Goal: Find contact information: Find contact information

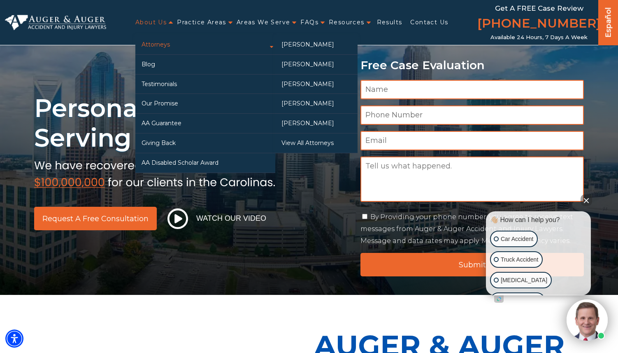
click at [158, 49] on link "Attorneys" at bounding box center [205, 44] width 140 height 19
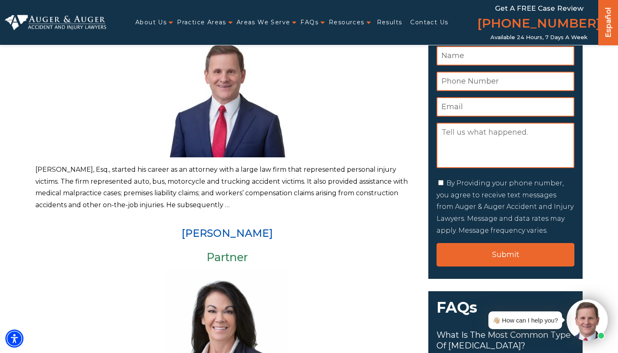
scroll to position [119, 0]
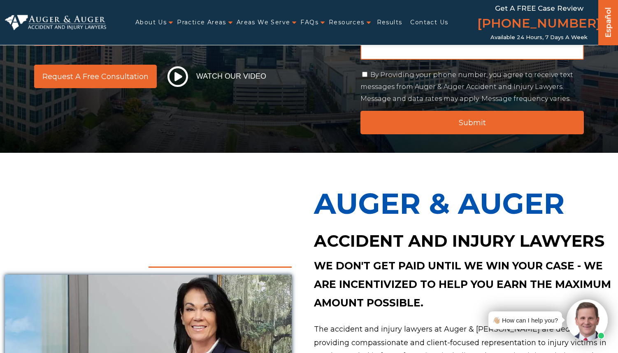
scroll to position [270, 0]
